Goal: Book appointment/travel/reservation

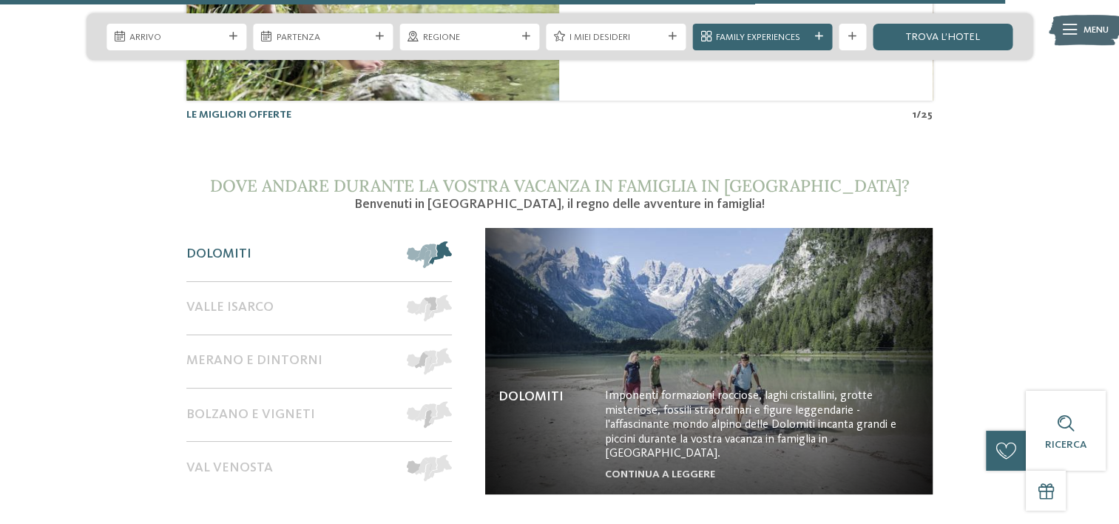
scroll to position [5547, 0]
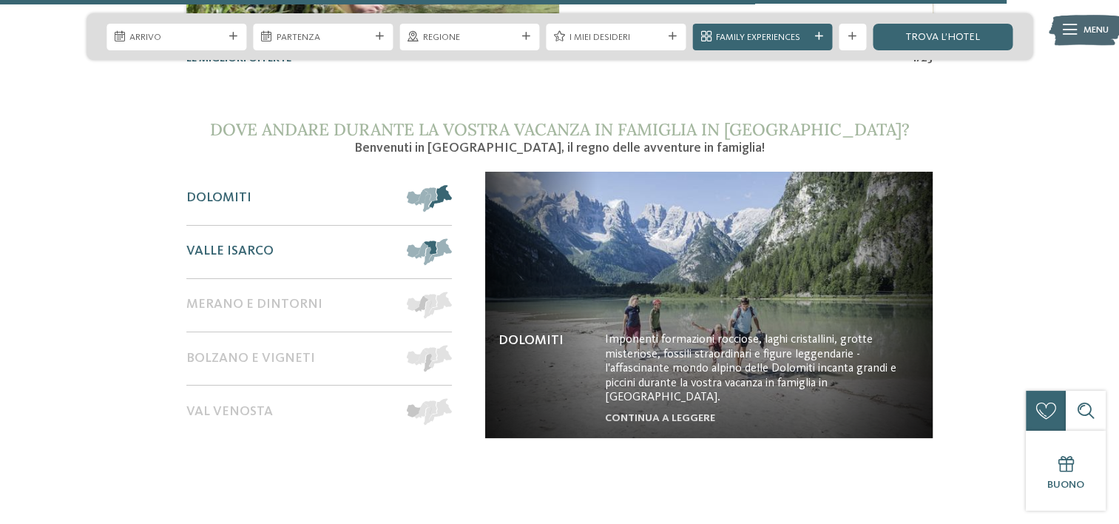
click at [251, 243] on span "Valle Isarco" at bounding box center [229, 251] width 87 height 16
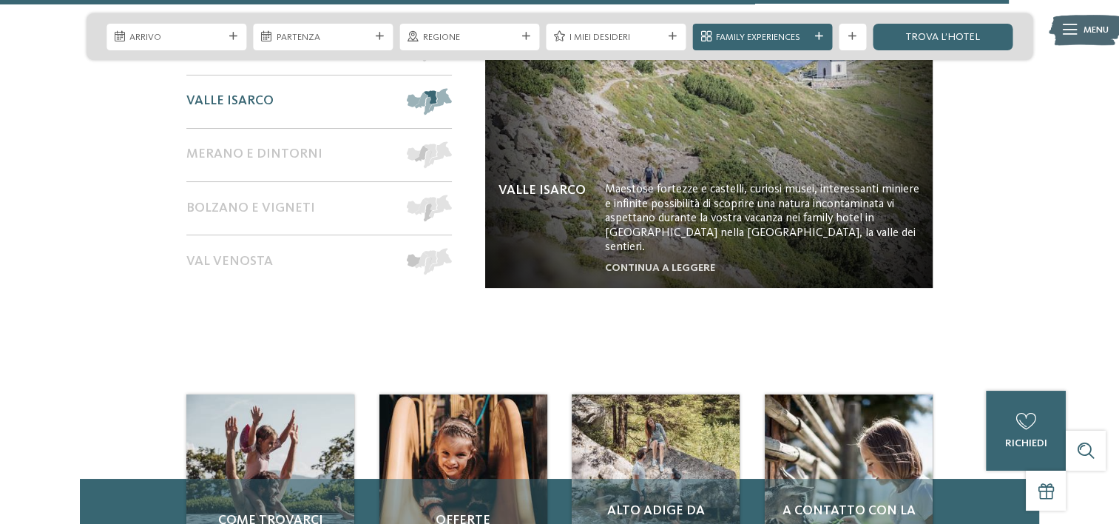
scroll to position [5502, 0]
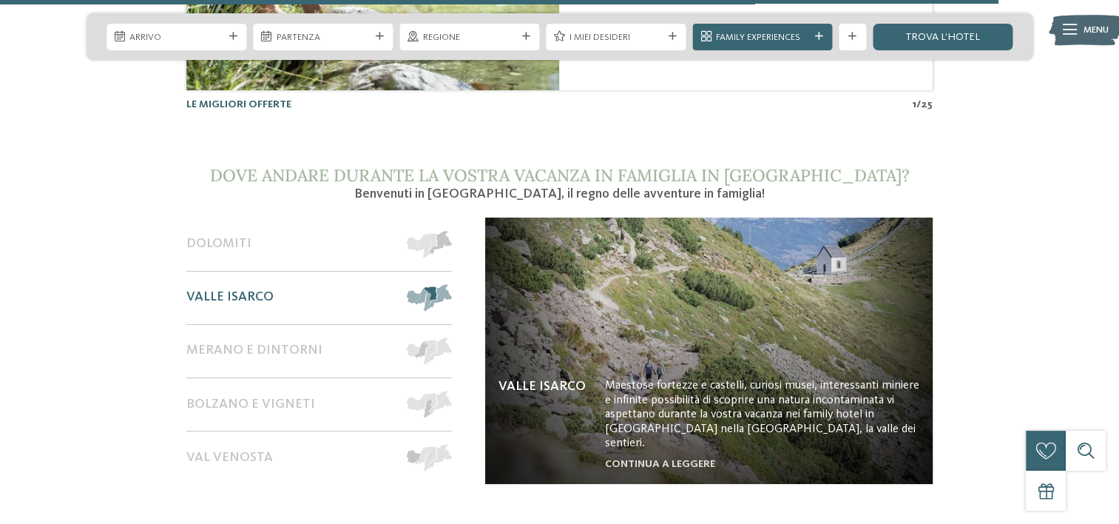
click at [678, 378] on img at bounding box center [708, 350] width 447 height 266
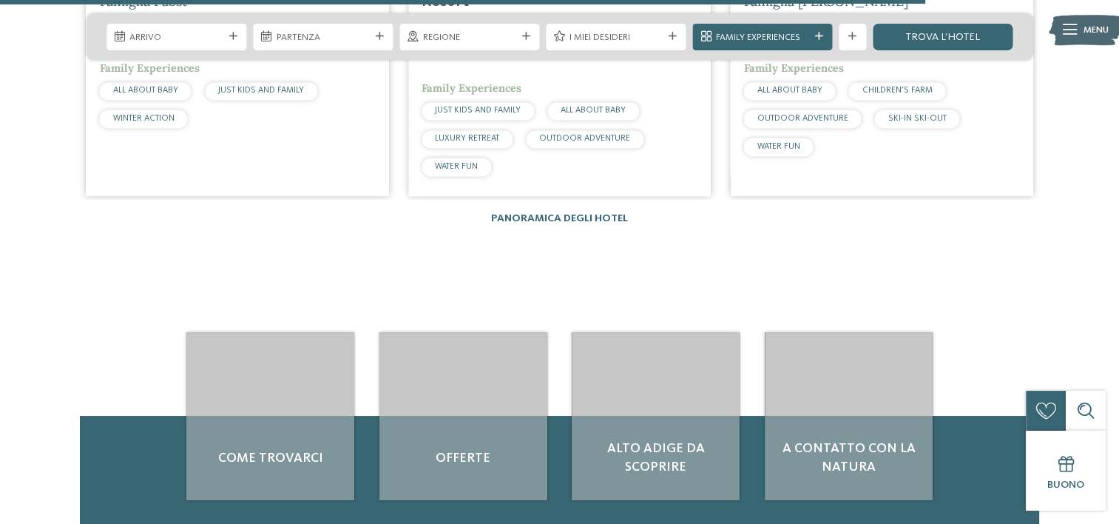
scroll to position [2145, 0]
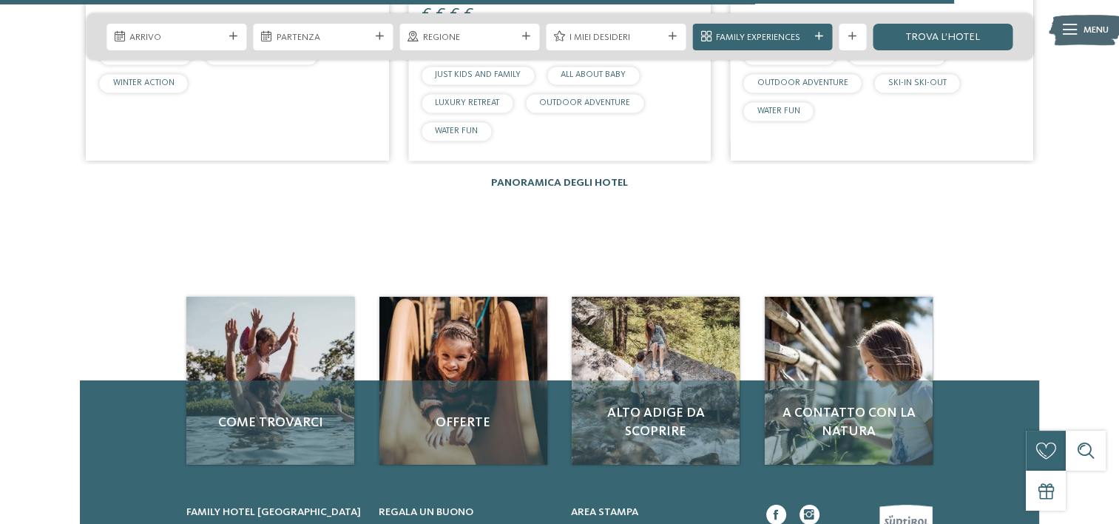
click at [547, 178] on link "Panoramica degli hotel" at bounding box center [559, 183] width 137 height 10
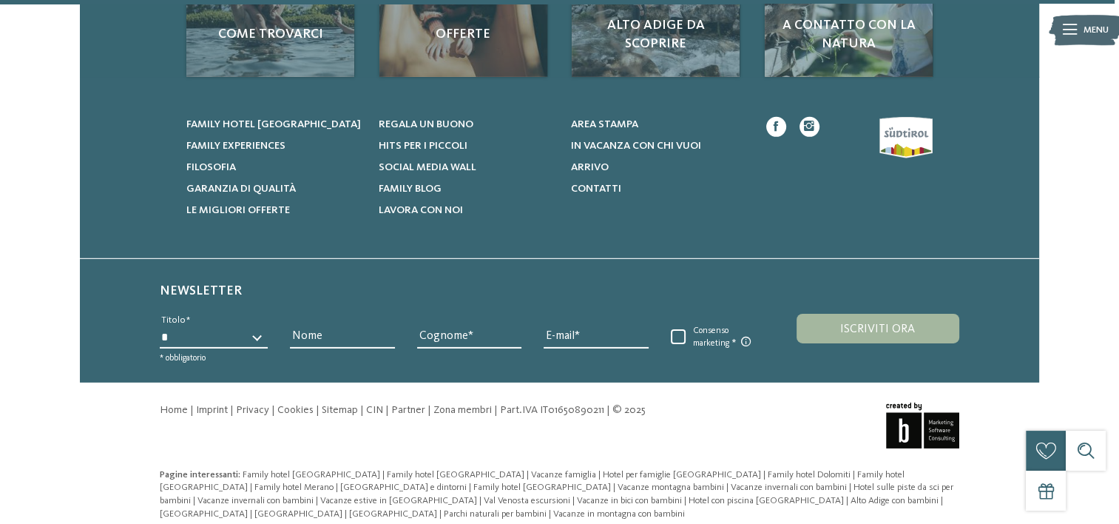
scroll to position [4597, 0]
